Goal: Task Accomplishment & Management: Complete application form

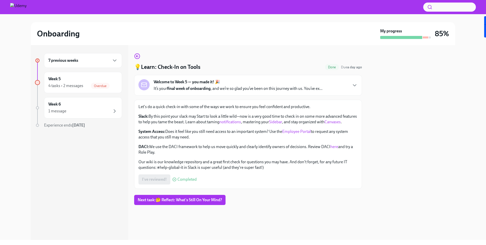
click at [162, 184] on div "I've reviewed! Completed" at bounding box center [167, 179] width 58 height 10
click at [241, 122] on link "notifications" at bounding box center [230, 121] width 22 height 5
click at [282, 121] on link "Sidebar" at bounding box center [275, 121] width 13 height 5
click at [146, 133] on div "Let's do a quick check-in with some of the ways we work to ensure you feel conf…" at bounding box center [247, 137] width 219 height 66
click at [324, 124] on link "Canvases" at bounding box center [332, 121] width 16 height 5
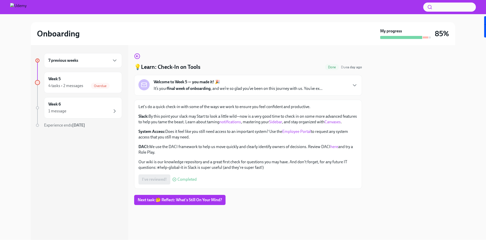
click at [291, 134] on link "Employee Portal" at bounding box center [296, 131] width 29 height 5
click at [335, 149] on link "here" at bounding box center [334, 146] width 8 height 5
click at [328, 89] on div "Welcome to Week 5 — you made it! 🎉 It’s your final week of onboarding , and we’…" at bounding box center [247, 85] width 219 height 12
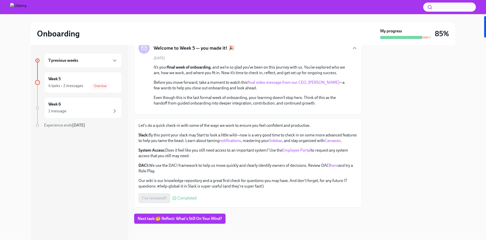
scroll to position [99, 0]
click at [152, 203] on div "I've reviewed! Completed" at bounding box center [167, 198] width 58 height 10
click at [207, 224] on button "Next task : 🤔 Reflect: What's Still On Your Mind?" at bounding box center [179, 219] width 91 height 10
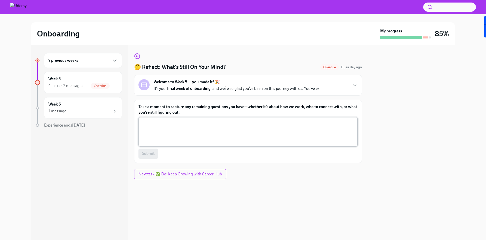
click at [216, 137] on textarea "Take a moment to capture any remaining questions you have—whether it’s about ho…" at bounding box center [247, 132] width 213 height 24
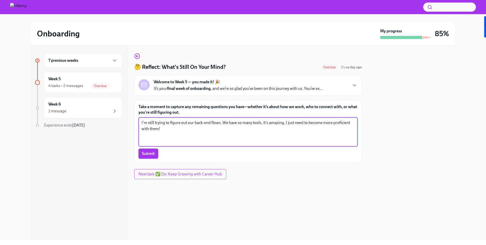
type textarea "I'm still trying to figure out our back-end flows. We have so many tools, it's …"
click at [147, 155] on span "Submit" at bounding box center [148, 153] width 13 height 5
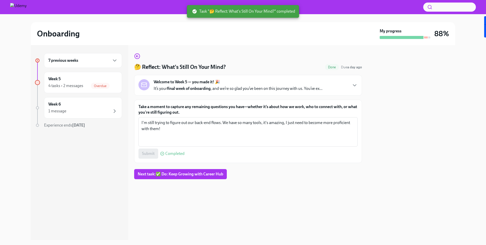
click at [189, 92] on div "Welcome to Week 5 — you made it! 🎉 It’s your final week of onboarding , and we’…" at bounding box center [248, 85] width 228 height 21
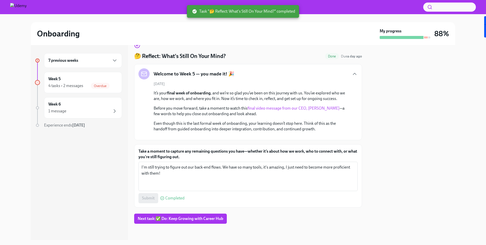
scroll to position [75, 0]
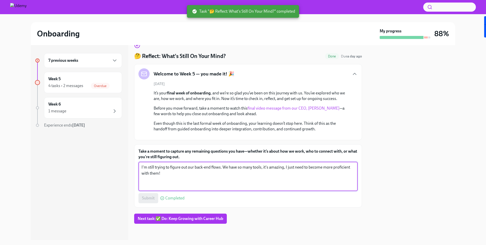
click at [168, 175] on textarea "I'm still trying to figure out our back-end flows. We have so many tools, it's …" at bounding box center [247, 176] width 213 height 24
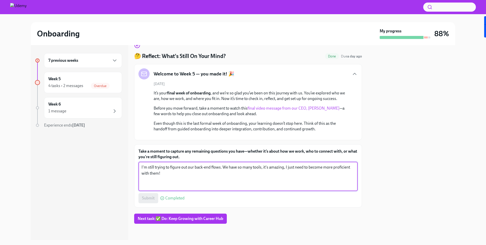
click at [150, 198] on div "Submit Completed" at bounding box center [247, 198] width 219 height 10
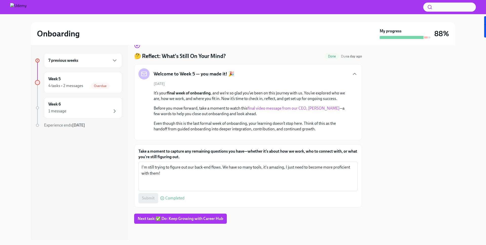
click at [176, 198] on span "Completed" at bounding box center [174, 198] width 19 height 4
click at [155, 199] on div "Submit Completed" at bounding box center [247, 198] width 219 height 10
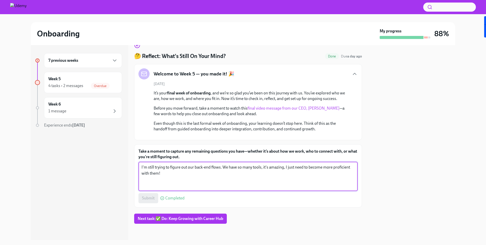
click at [167, 186] on textarea "I'm still trying to figure out our back-end flows. We have so many tools, it's …" at bounding box center [247, 176] width 213 height 24
click at [198, 216] on button "Next task : ✅ Do: Keep Growing with Career Hub" at bounding box center [180, 219] width 93 height 10
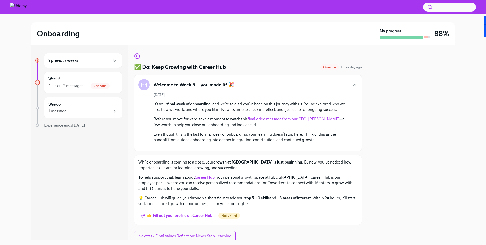
scroll to position [82, 0]
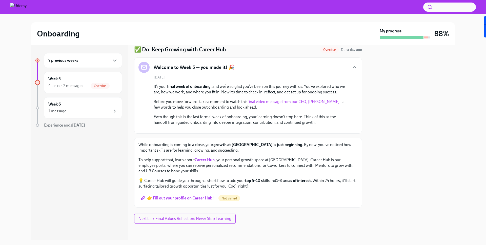
click at [205, 197] on span "👉 Fill out your profile on Career Hub!" at bounding box center [178, 198] width 72 height 5
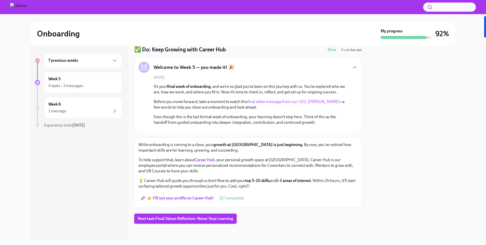
click at [202, 218] on span "Next task : Final Values Reflection: Never Stop Learning" at bounding box center [185, 218] width 95 height 5
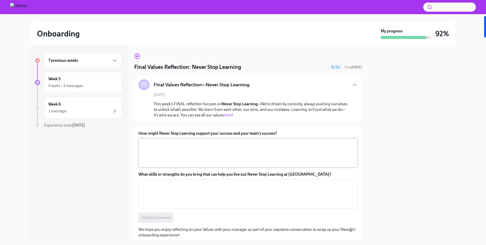
click at [195, 148] on textarea "How might Never Stop Learning support your success and your team’s success?" at bounding box center [247, 153] width 213 height 24
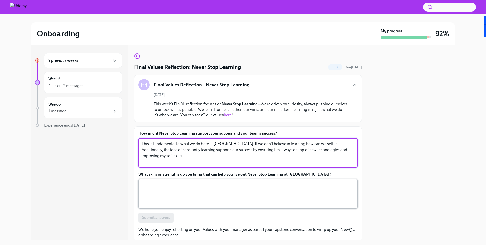
type textarea "This is fundamental to what we do here at [GEOGRAPHIC_DATA]. If we don't believ…"
click at [170, 184] on textarea "What skills or strengths do you bring that can help you live out Never Stop Lea…" at bounding box center [247, 194] width 213 height 24
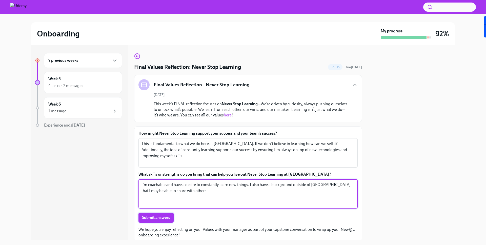
type textarea "I'm coachable and have a desire to constantly learn new things. I also have a b…"
click at [143, 216] on span "Submit answers" at bounding box center [156, 217] width 28 height 5
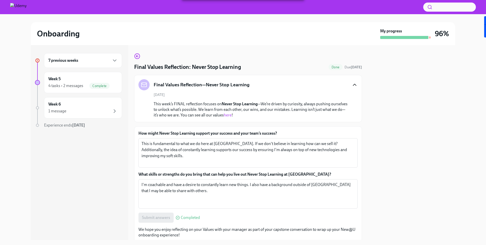
click at [352, 88] on icon "button" at bounding box center [354, 85] width 6 height 6
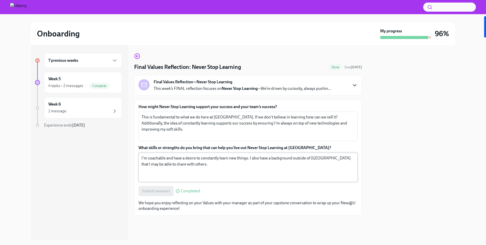
click at [187, 169] on textarea "I'm coachable and have a desire to constantly learn new things. I also have a b…" at bounding box center [247, 167] width 213 height 24
click at [188, 190] on span "Completed" at bounding box center [190, 191] width 19 height 4
click at [196, 173] on textarea "I'm coachable and have a desire to constantly learn new things. I also have a b…" at bounding box center [247, 167] width 213 height 24
click at [183, 89] on p "This week’s FINAL reflection focuses on Never Stop Learning —We’re driven by cu…" at bounding box center [242, 89] width 177 height 6
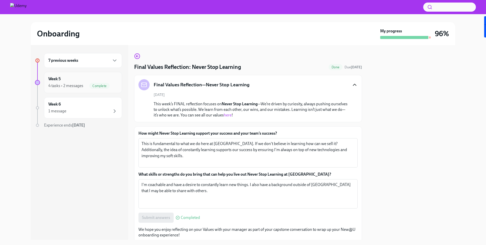
click at [86, 89] on div "4 tasks • 2 messages Complete" at bounding box center [82, 86] width 69 height 6
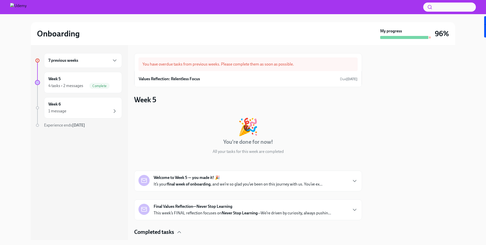
click at [227, 64] on div "You have overdue tasks from previous weeks. Please complete them as soon as pos…" at bounding box center [247, 64] width 219 height 14
click at [286, 79] on div "Values Reflection: Relentless Focus Due [DATE]" at bounding box center [248, 79] width 219 height 8
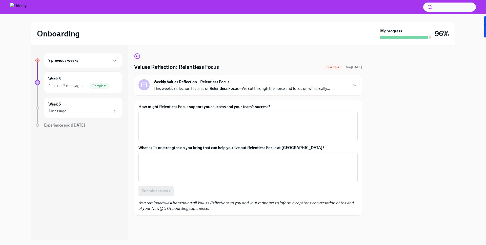
click at [358, 86] on div "Weekly Values Reflection—Relentless Focus This week’s reflection focuses on Rel…" at bounding box center [248, 85] width 228 height 21
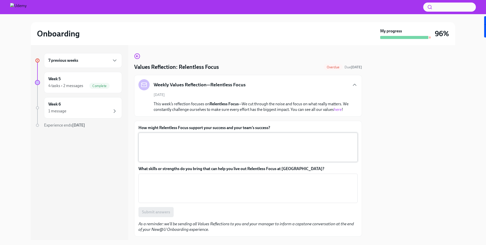
click at [251, 138] on textarea "How might Relentless Focus support your success and your team’s success?" at bounding box center [247, 147] width 213 height 24
drag, startPoint x: 272, startPoint y: 127, endPoint x: 139, endPoint y: 126, distance: 133.8
click at [139, 126] on label "How might Relentless Focus support your success and your team’s success?" at bounding box center [247, 128] width 219 height 6
copy label "How might Relentless Focus support your success and your team’s success?"
click at [339, 110] on link "here" at bounding box center [338, 109] width 8 height 5
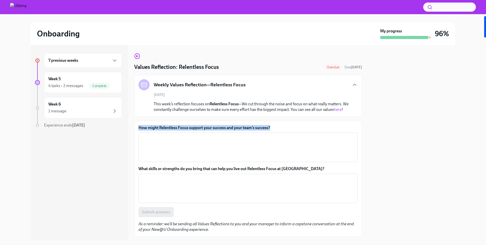
click at [212, 125] on label "How might Relentless Focus support your success and your team’s success?" at bounding box center [247, 128] width 219 height 6
click at [212, 135] on textarea "How might Relentless Focus support your success and your team’s success?" at bounding box center [247, 147] width 213 height 24
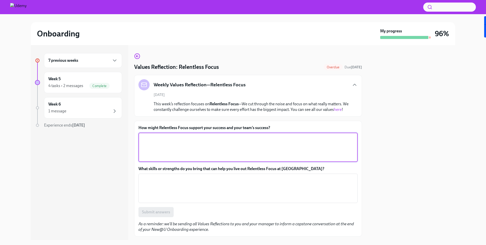
click at [212, 126] on label "How might Relentless Focus support your success and your team’s success?" at bounding box center [247, 128] width 219 height 6
click at [212, 135] on textarea "How might Relentless Focus support your success and your team’s success?" at bounding box center [247, 147] width 213 height 24
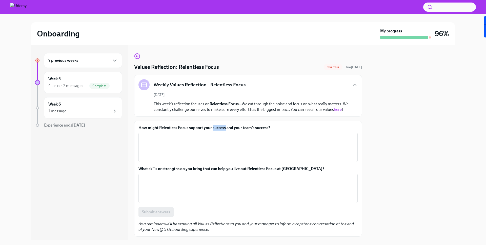
click at [212, 126] on label "How might Relentless Focus support your success and your team’s success?" at bounding box center [247, 128] width 219 height 6
click at [212, 135] on textarea "How might Relentless Focus support your success and your team’s success?" at bounding box center [247, 147] width 213 height 24
click at [212, 126] on label "How might Relentless Focus support your success and your team’s success?" at bounding box center [247, 128] width 219 height 6
click at [212, 135] on textarea "How might Relentless Focus support your success and your team’s success?" at bounding box center [247, 147] width 213 height 24
click at [212, 126] on label "How might Relentless Focus support your success and your team’s success?" at bounding box center [247, 128] width 219 height 6
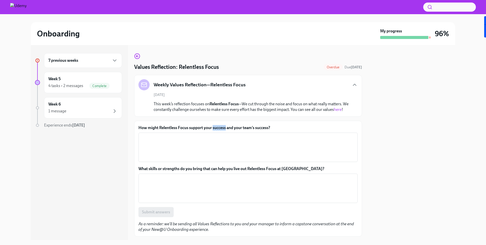
click at [212, 135] on textarea "How might Relentless Focus support your success and your team’s success?" at bounding box center [247, 147] width 213 height 24
click at [212, 126] on label "How might Relentless Focus support your success and your team’s success?" at bounding box center [247, 128] width 219 height 6
click at [212, 135] on textarea "How might Relentless Focus support your success and your team’s success?" at bounding box center [247, 147] width 213 height 24
copy label "How might Relentless Focus support your success and your team’s success?"
click at [163, 139] on textarea "How might Relentless Focus support your success and your team’s success?" at bounding box center [247, 147] width 213 height 24
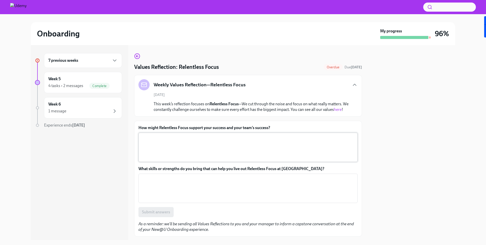
click at [163, 139] on textarea "How might Relentless Focus support your success and your team’s success?" at bounding box center [247, 147] width 213 height 24
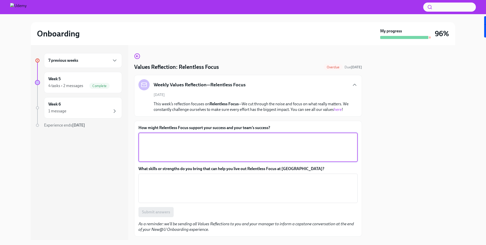
paste textarea "There’s always a ton going on—new leads, follow-ups, pricing conversations, int…"
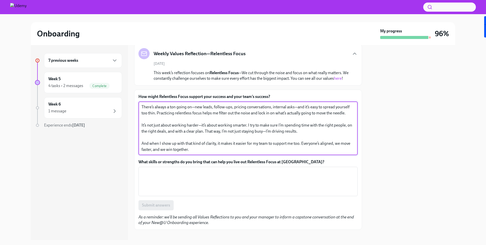
scroll to position [34, 0]
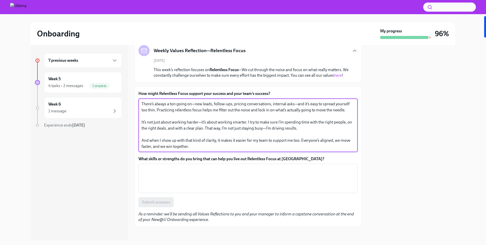
type textarea "There’s always a ton going on—new leads, follow-ups, pricing conversations, int…"
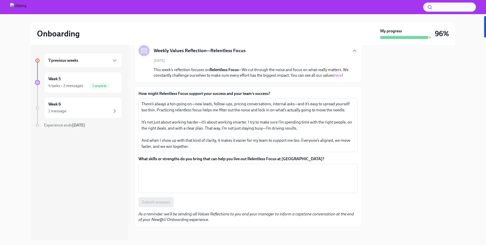
click at [174, 160] on label "What skills or strengths do you bring that can help you live out Relentless Foc…" at bounding box center [247, 159] width 219 height 6
click at [174, 166] on textarea "What skills or strengths do you bring that can help you live out Relentless Foc…" at bounding box center [247, 178] width 213 height 24
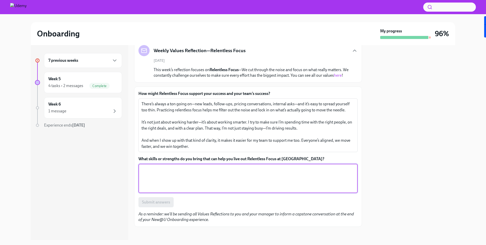
click at [173, 157] on label "What skills or strengths do you bring that can help you live out Relentless Foc…" at bounding box center [247, 159] width 219 height 6
click at [173, 166] on textarea "What skills or strengths do you bring that can help you live out Relentless Foc…" at bounding box center [247, 178] width 213 height 24
click at [173, 157] on label "What skills or strengths do you bring that can help you live out Relentless Foc…" at bounding box center [247, 159] width 219 height 6
click at [173, 166] on textarea "What skills or strengths do you bring that can help you live out Relentless Foc…" at bounding box center [247, 178] width 213 height 24
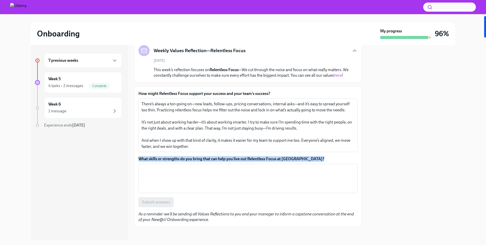
click at [173, 157] on label "What skills or strengths do you bring that can help you live out Relentless Foc…" at bounding box center [247, 159] width 219 height 6
click at [173, 166] on textarea "What skills or strengths do you bring that can help you live out Relentless Foc…" at bounding box center [247, 178] width 213 height 24
copy label "What skills or strengths do you bring that can help you live out Relentless Foc…"
click at [224, 166] on textarea "What skills or strengths do you bring that can help you live out Relentless Foc…" at bounding box center [247, 178] width 213 height 24
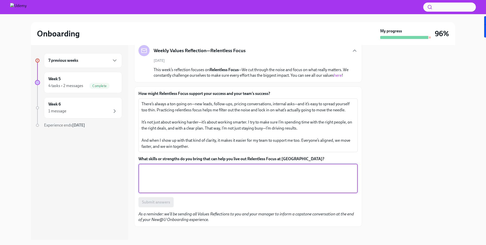
click at [224, 166] on textarea "What skills or strengths do you bring that can help you live out Relentless Foc…" at bounding box center [247, 178] width 213 height 24
paste textarea "One of my biggest strengths is being able to prioritize what actually matters—w…"
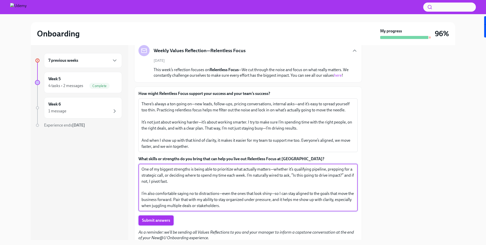
type textarea "One of my biggest strengths is being able to prioritize what actually matters—w…"
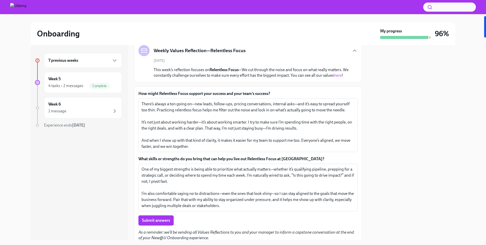
click at [149, 219] on span "Submit answers" at bounding box center [156, 220] width 28 height 5
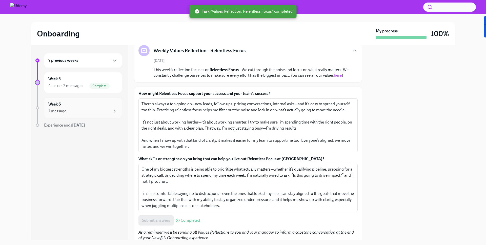
click at [114, 104] on div "Week 6 1 message" at bounding box center [82, 107] width 69 height 13
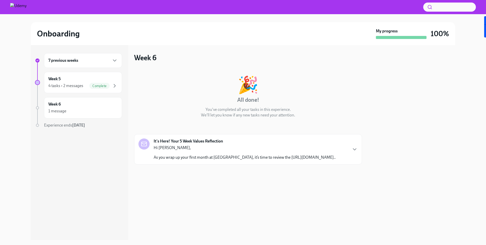
click at [347, 152] on div "It's Here! Your 5 Week Values Reflection Hi [PERSON_NAME], As you wrap up your …" at bounding box center [247, 149] width 219 height 22
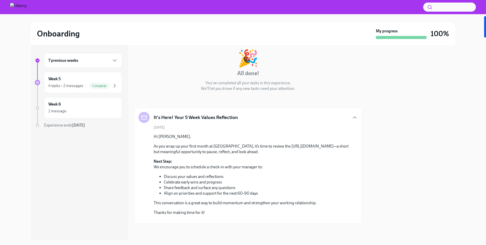
scroll to position [80, 0]
click at [92, 88] on div "Complete" at bounding box center [99, 86] width 20 height 6
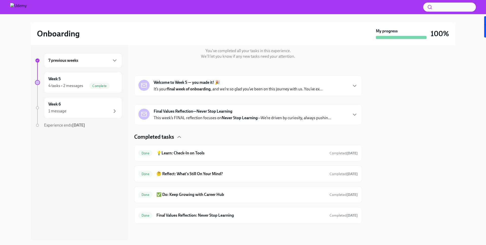
click at [104, 60] on div "7 previous weeks" at bounding box center [82, 60] width 69 height 6
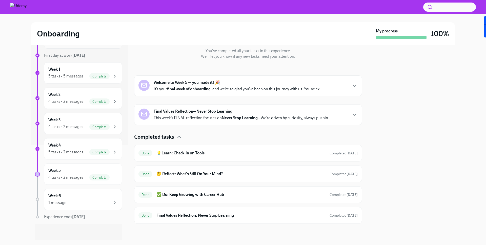
scroll to position [0, 0]
